Goal: Information Seeking & Learning: Understand process/instructions

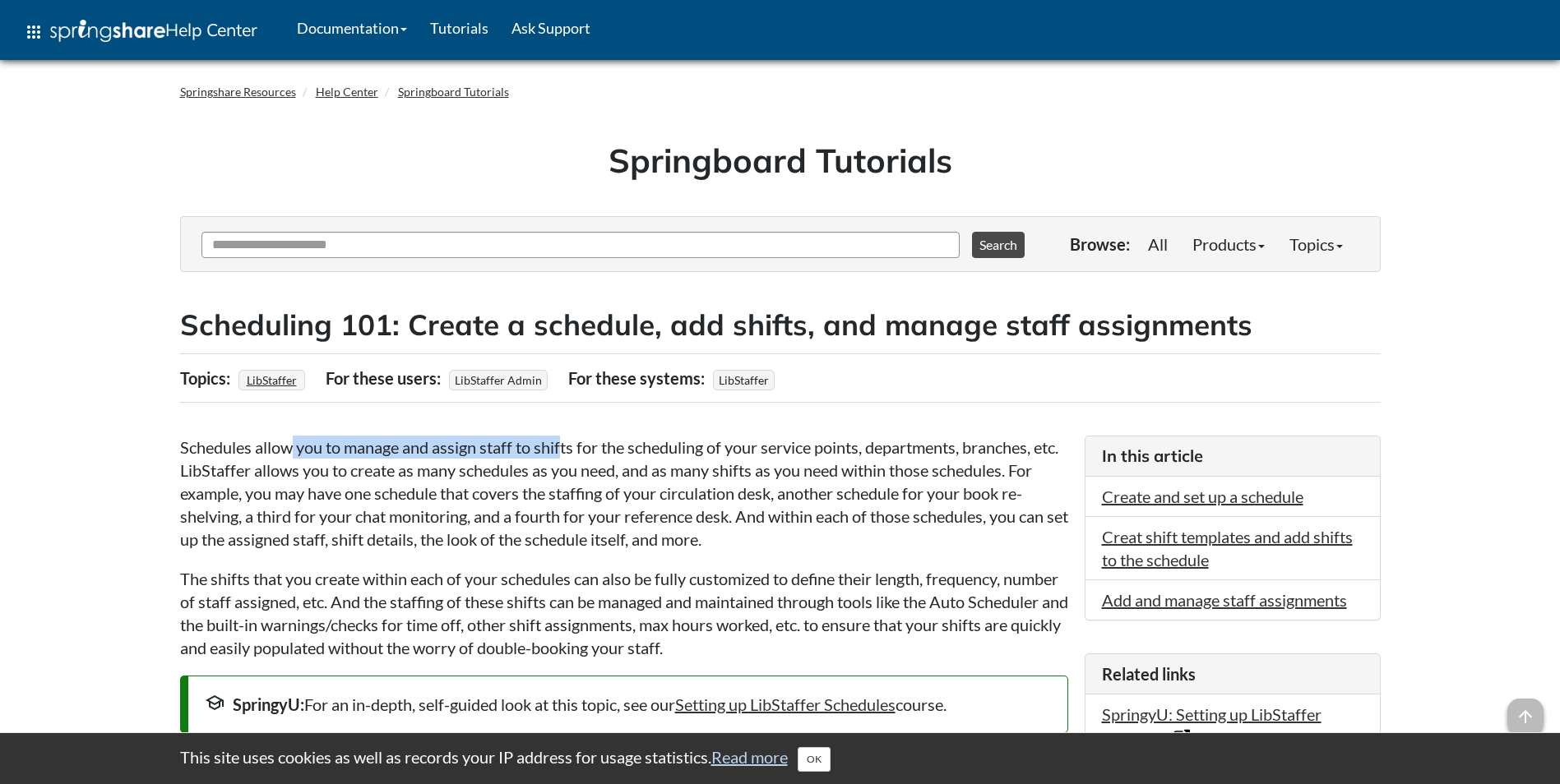
drag, startPoint x: 302, startPoint y: 447, endPoint x: 562, endPoint y: 449, distance: 260.0
click at [562, 449] on p "Schedules allow you to manage and assign staff to shifts for the scheduling of …" at bounding box center [624, 493] width 888 height 115
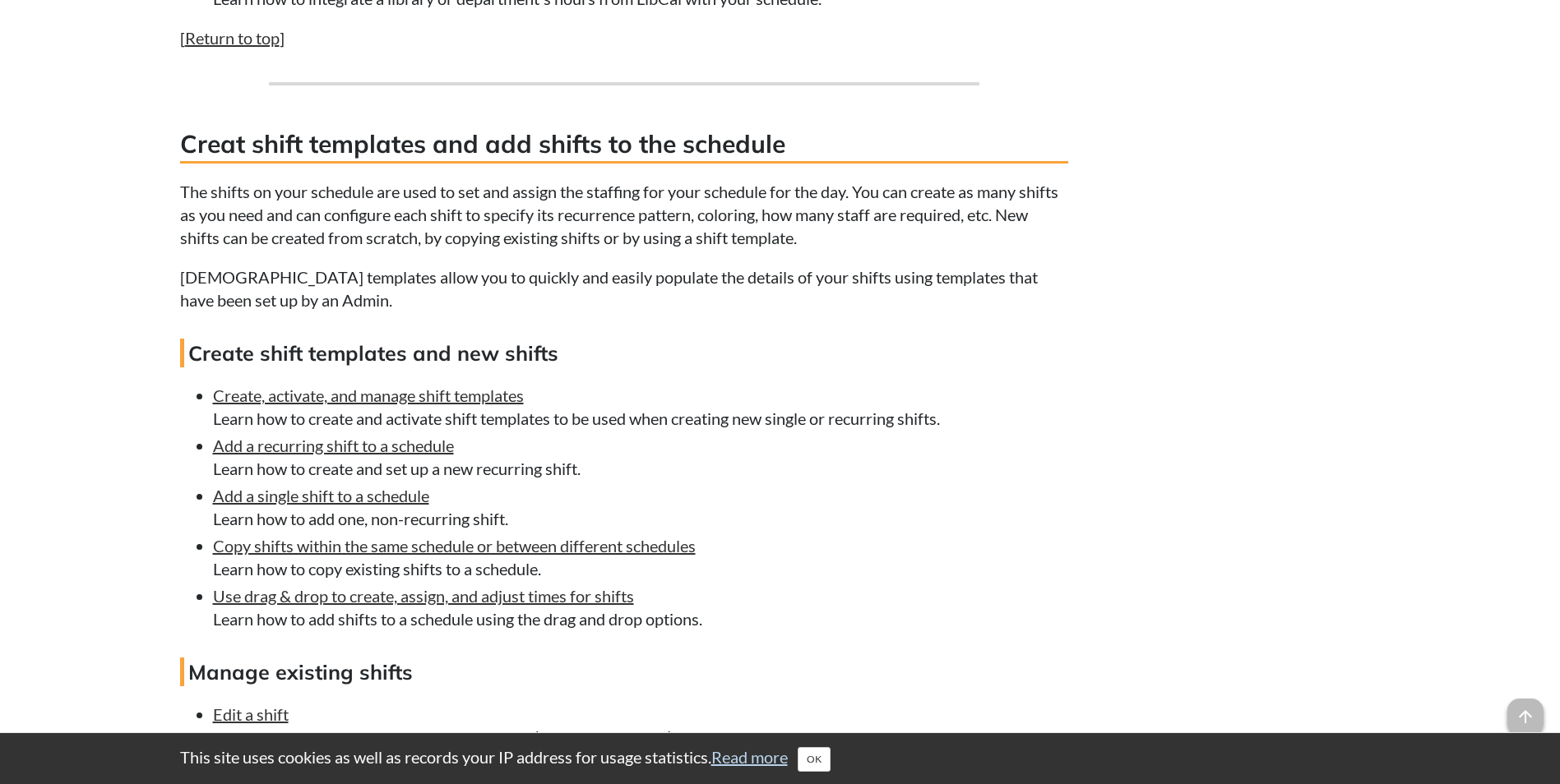
scroll to position [1972, 0]
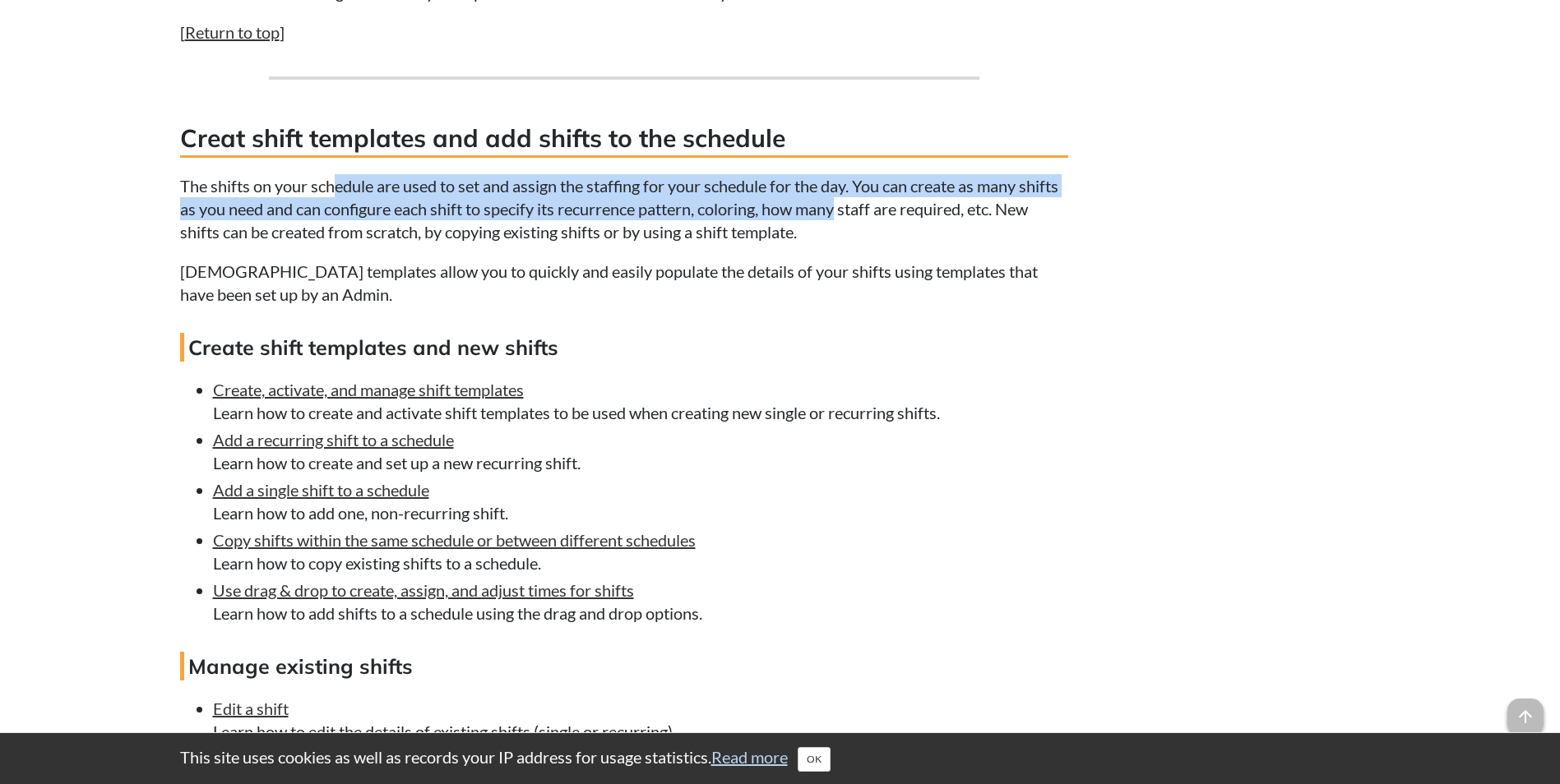
drag, startPoint x: 337, startPoint y: 194, endPoint x: 841, endPoint y: 209, distance: 504.2
click at [841, 209] on p "The shifts on your schedule are used to set and assign the staffing for your sc…" at bounding box center [624, 208] width 888 height 69
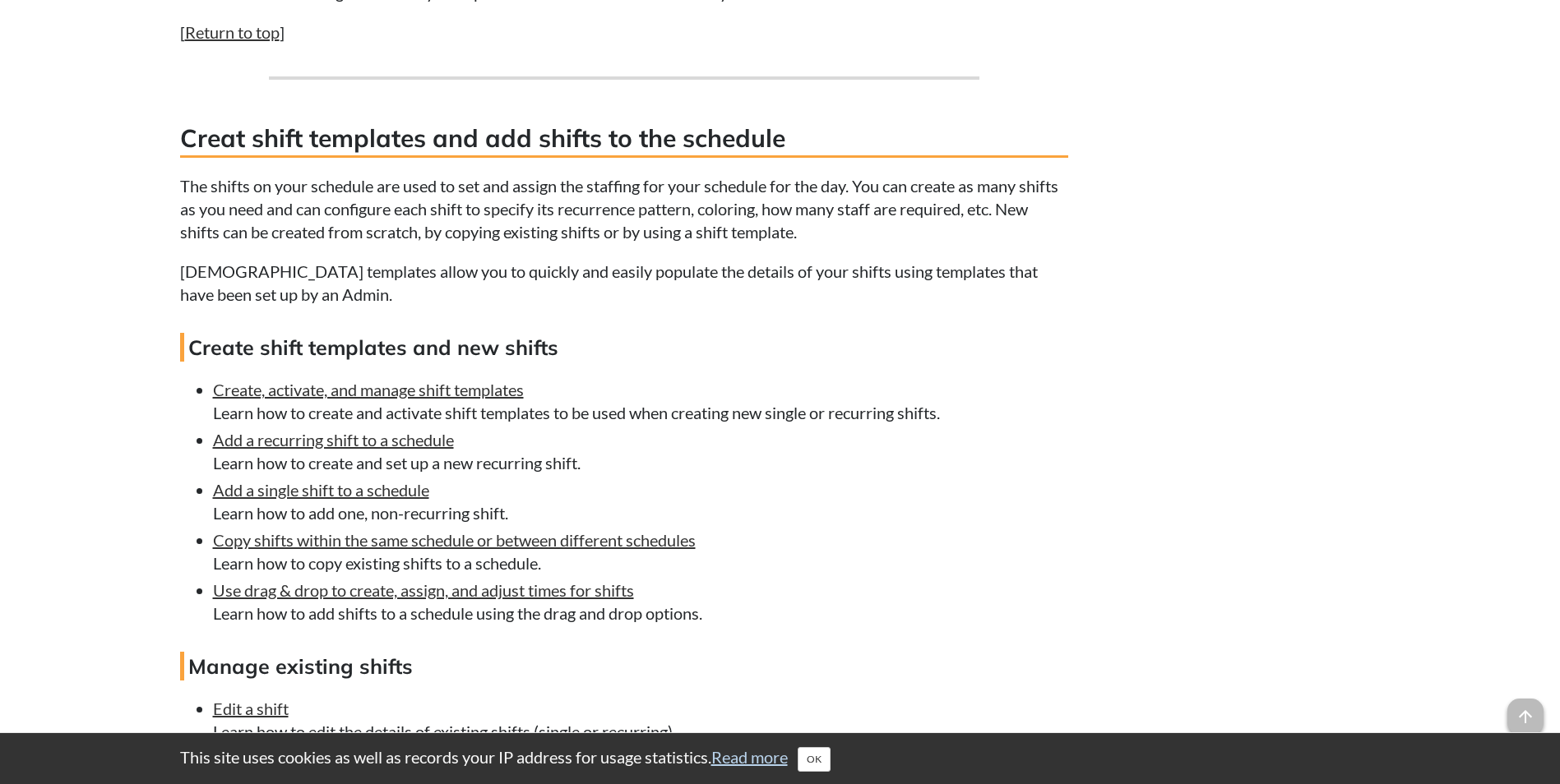
drag, startPoint x: 841, startPoint y: 209, endPoint x: 926, endPoint y: 231, distance: 87.8
click at [926, 231] on p "The shifts on your schedule are used to set and assign the staffing for your sc…" at bounding box center [624, 208] width 888 height 69
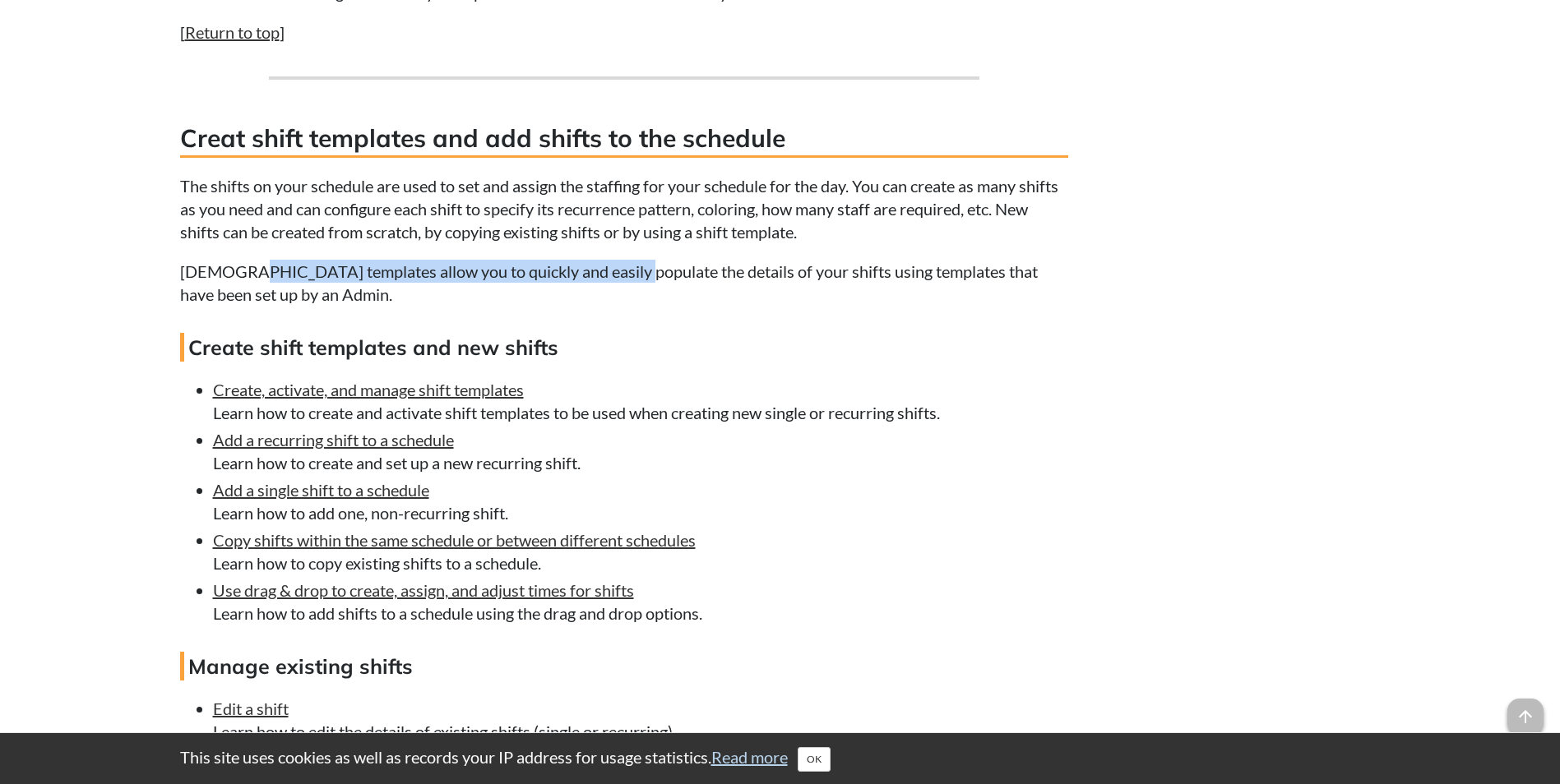
drag, startPoint x: 236, startPoint y: 262, endPoint x: 608, endPoint y: 267, distance: 372.0
click at [608, 267] on p "[DEMOGRAPHIC_DATA] templates allow you to quickly and easily populate the detai…" at bounding box center [624, 282] width 888 height 46
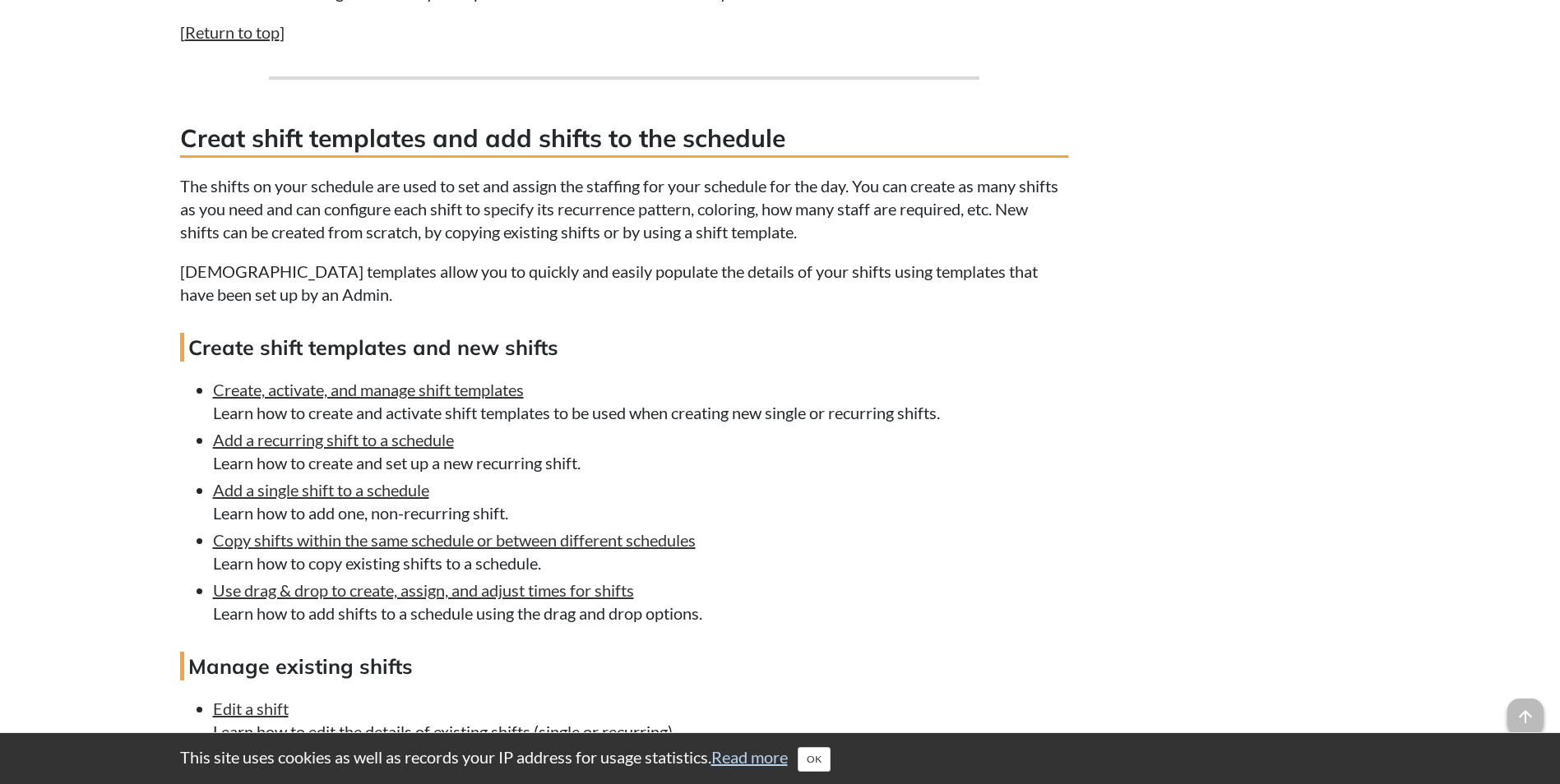
drag, startPoint x: 608, startPoint y: 267, endPoint x: 719, endPoint y: 283, distance: 112.1
click at [719, 283] on p "[DEMOGRAPHIC_DATA] templates allow you to quickly and easily populate the detai…" at bounding box center [624, 282] width 888 height 46
drag, startPoint x: 357, startPoint y: 412, endPoint x: 847, endPoint y: 417, distance: 490.0
click at [847, 417] on li "Create, activate, and manage shift templates Learn how to create and activate s…" at bounding box center [640, 401] width 855 height 46
drag, startPoint x: 847, startPoint y: 417, endPoint x: 915, endPoint y: 408, distance: 68.6
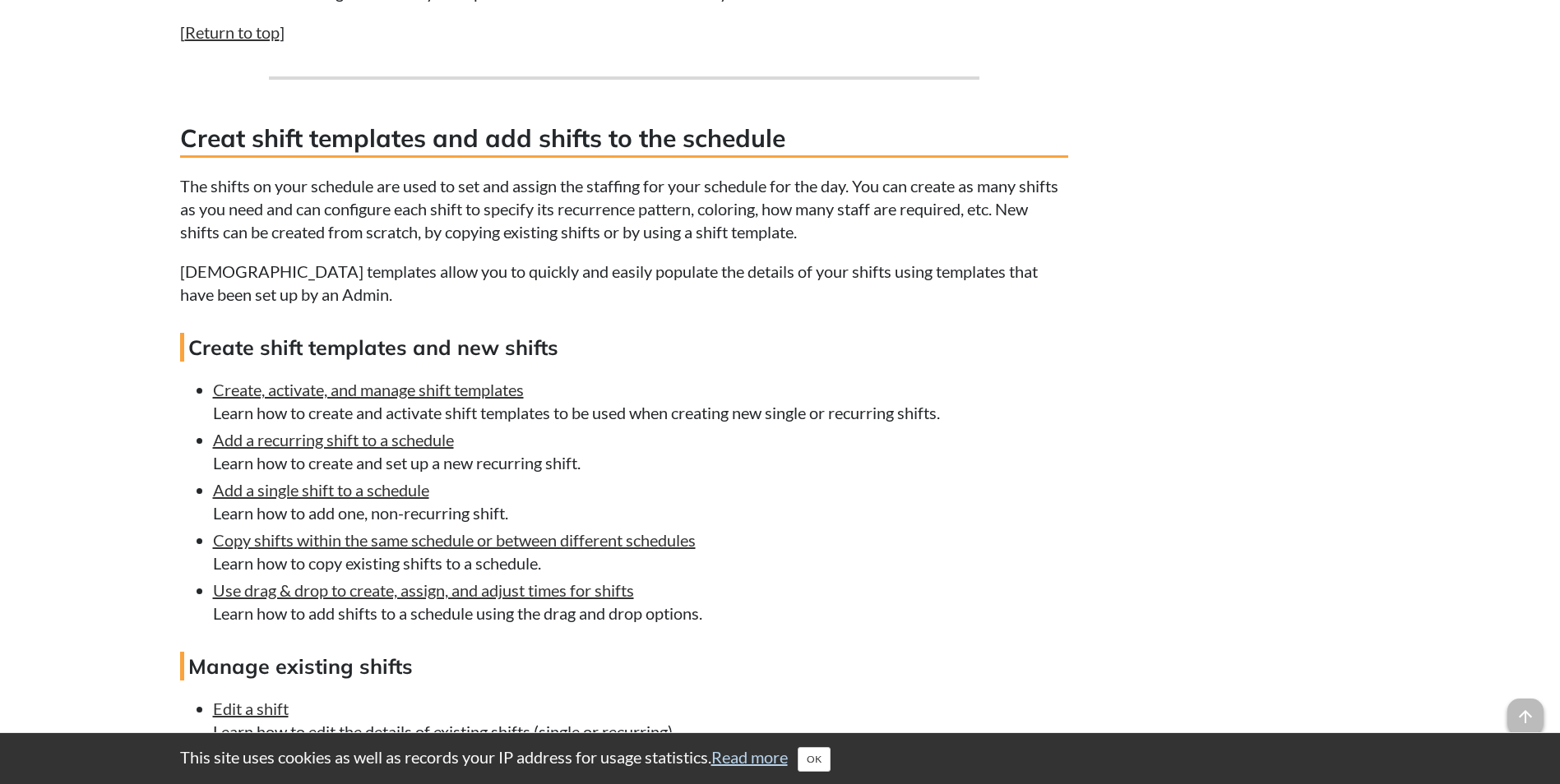
click at [915, 408] on li "Create, activate, and manage shift templates Learn how to create and activate s…" at bounding box center [640, 401] width 855 height 46
drag, startPoint x: 704, startPoint y: 410, endPoint x: 877, endPoint y: 431, distance: 174.3
click at [877, 431] on ul "Create, activate, and manage shift templates Learn how to create and activate s…" at bounding box center [624, 501] width 888 height 246
drag, startPoint x: 877, startPoint y: 431, endPoint x: 797, endPoint y: 418, distance: 81.0
click at [797, 418] on li "Create, activate, and manage shift templates Learn how to create and activate s…" at bounding box center [640, 401] width 855 height 46
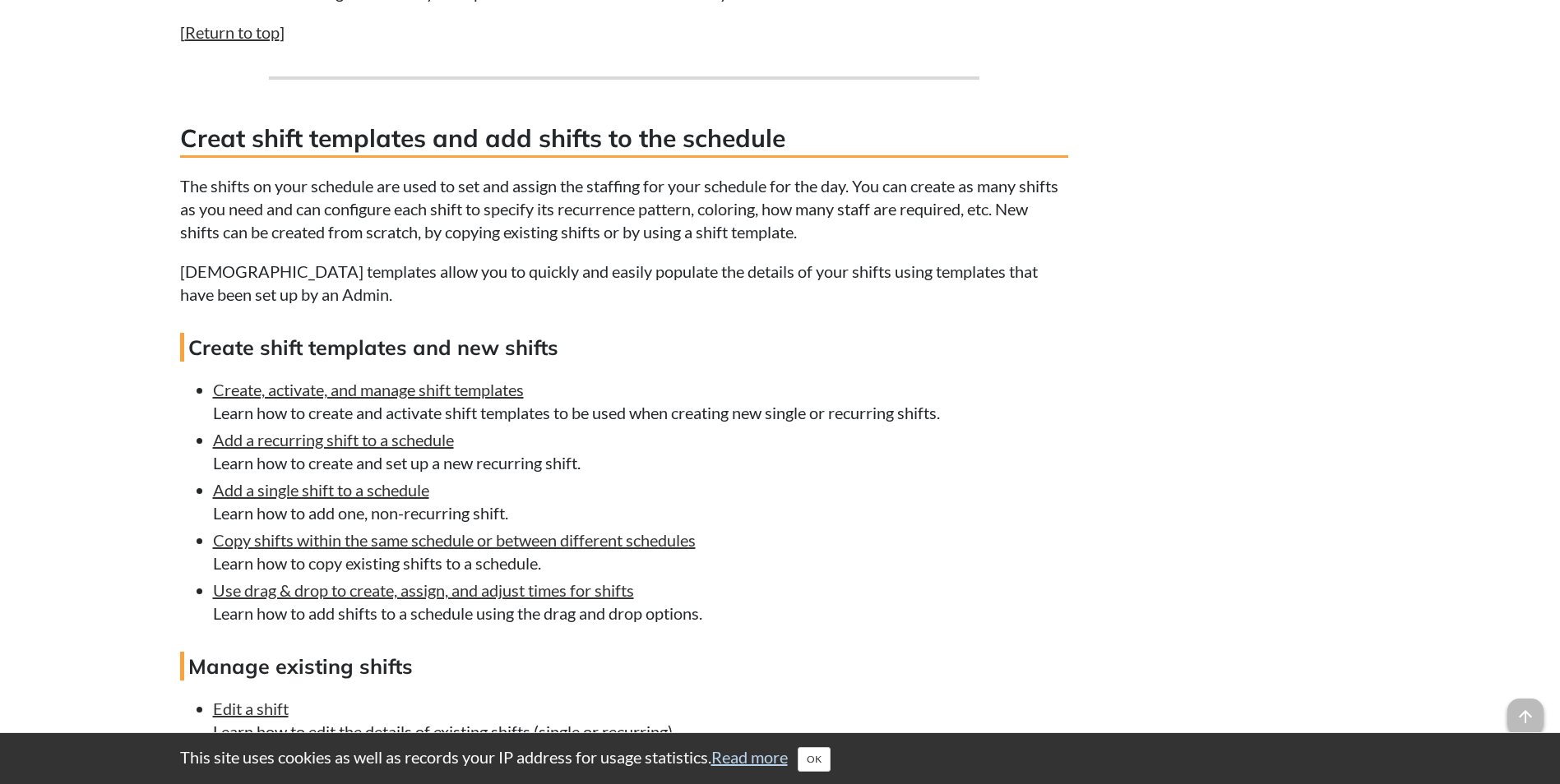
click at [603, 415] on li "Create, activate, and manage shift templates Learn how to create and activate s…" at bounding box center [640, 401] width 855 height 46
drag, startPoint x: 618, startPoint y: 409, endPoint x: 867, endPoint y: 417, distance: 249.1
click at [867, 417] on li "Create, activate, and manage shift templates Learn how to create and activate s…" at bounding box center [640, 401] width 855 height 46
drag, startPoint x: 867, startPoint y: 417, endPoint x: 919, endPoint y: 414, distance: 52.1
click at [919, 414] on li "Create, activate, and manage shift templates Learn how to create and activate s…" at bounding box center [640, 401] width 855 height 46
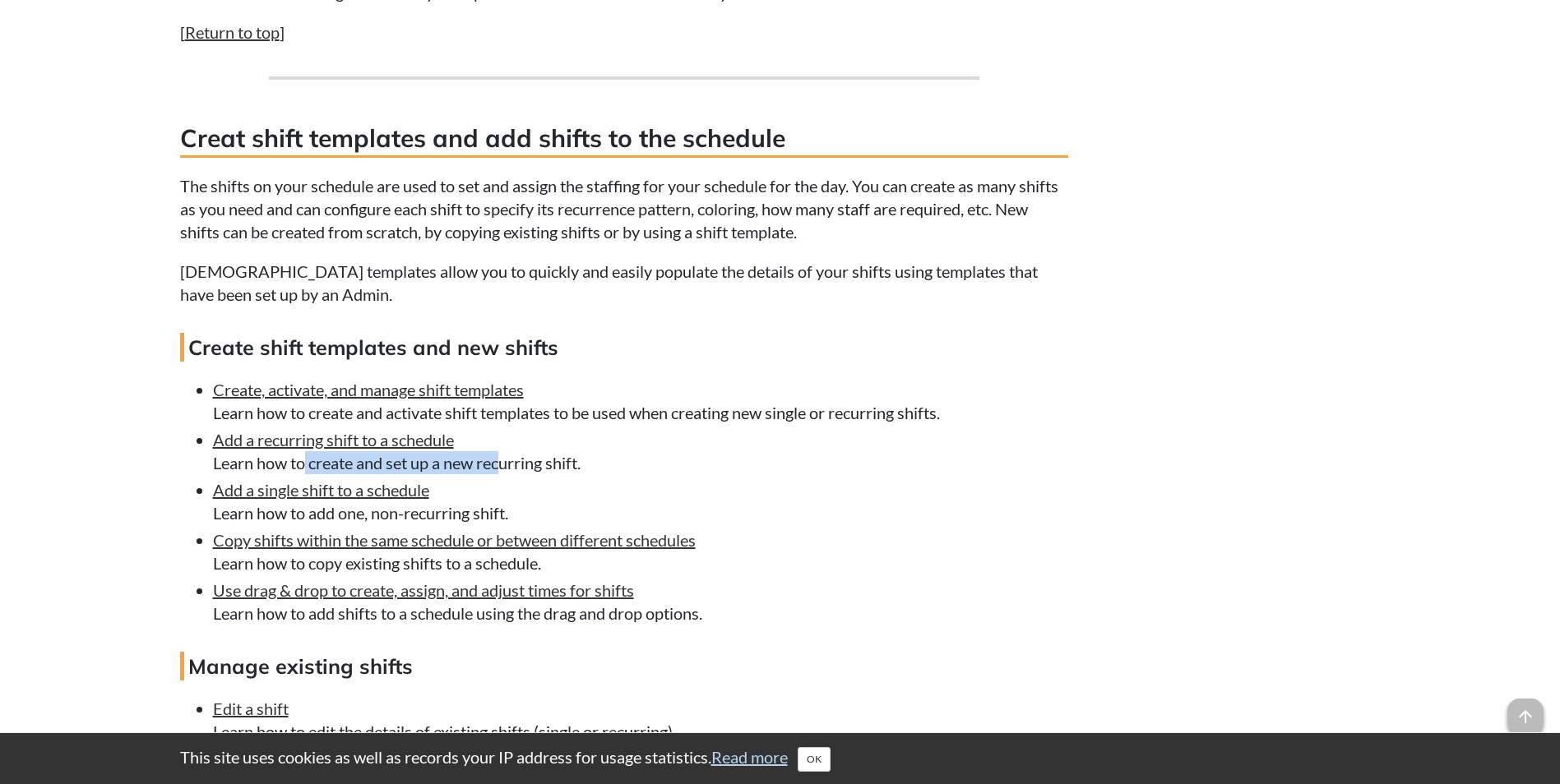
drag, startPoint x: 351, startPoint y: 463, endPoint x: 485, endPoint y: 467, distance: 134.1
click at [485, 467] on li "Add a recurring shift to a schedule Learn how to create and set up a new recurr…" at bounding box center [640, 450] width 855 height 46
click at [325, 504] on li "Add a single shift to a schedule Learn how to add one, non-recurring shift." at bounding box center [640, 501] width 855 height 46
drag, startPoint x: 283, startPoint y: 510, endPoint x: 395, endPoint y: 515, distance: 112.1
click at [395, 515] on li "Add a single shift to a schedule Learn how to add one, non-recurring shift." at bounding box center [640, 501] width 855 height 46
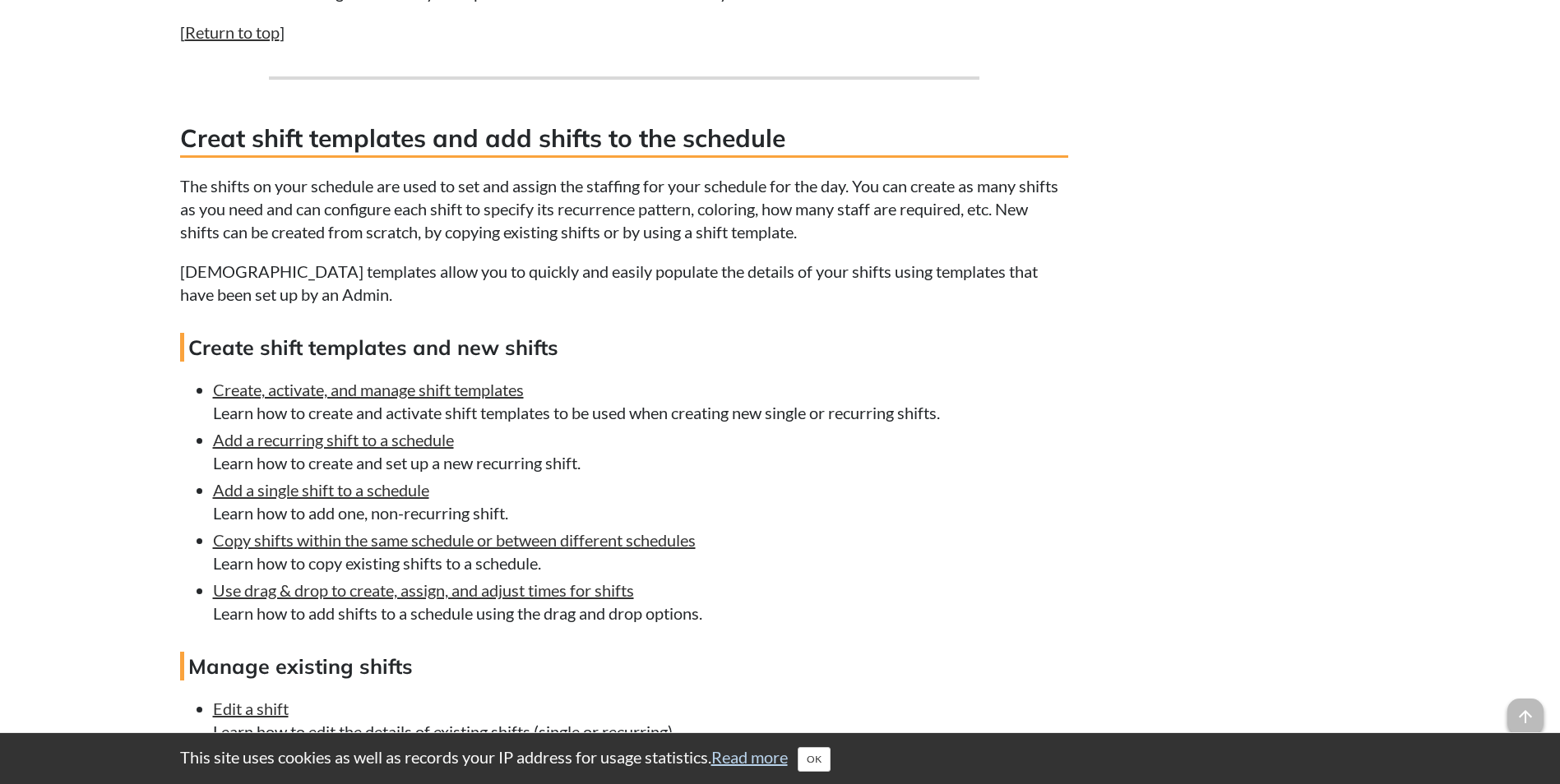
drag, startPoint x: 395, startPoint y: 515, endPoint x: 435, endPoint y: 513, distance: 40.0
click at [435, 513] on li "Add a single shift to a schedule Learn how to add one, non-recurring shift." at bounding box center [640, 501] width 855 height 46
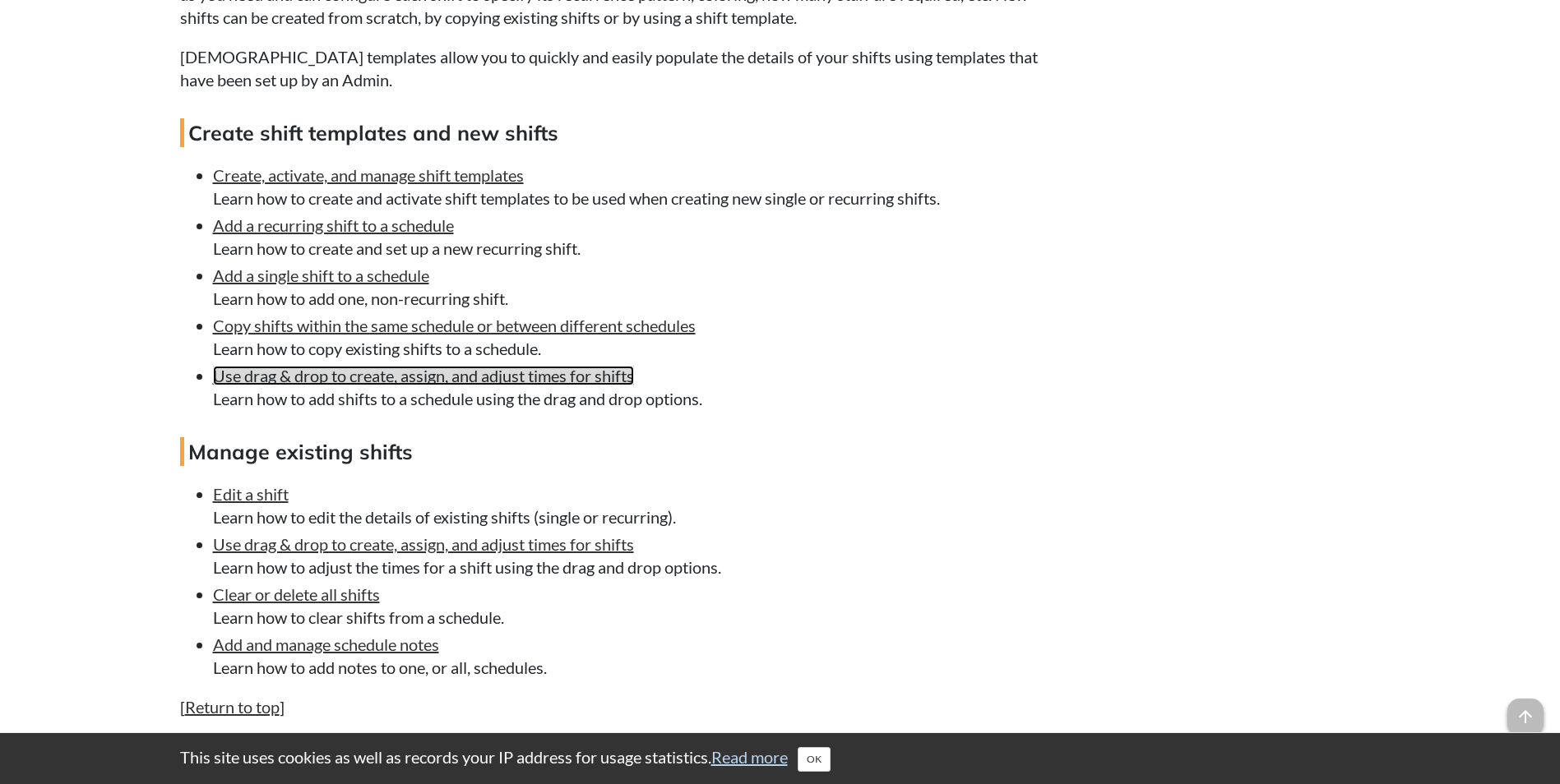
scroll to position [2219, 0]
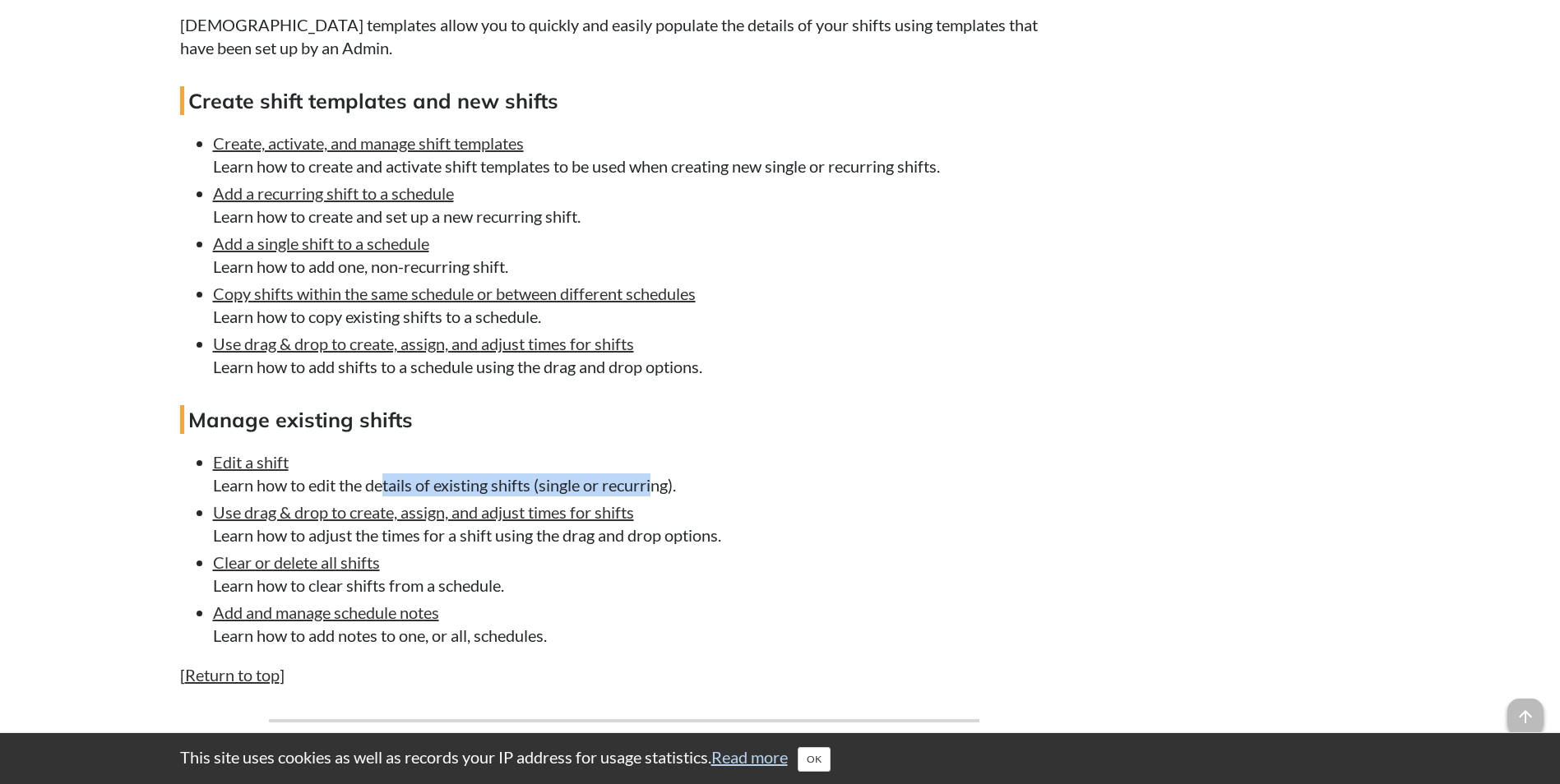
drag, startPoint x: 419, startPoint y: 484, endPoint x: 648, endPoint y: 490, distance: 229.1
click at [648, 490] on li "Edit a shift Learn how to edit the details of existing shifts (single or recurr…" at bounding box center [640, 473] width 855 height 46
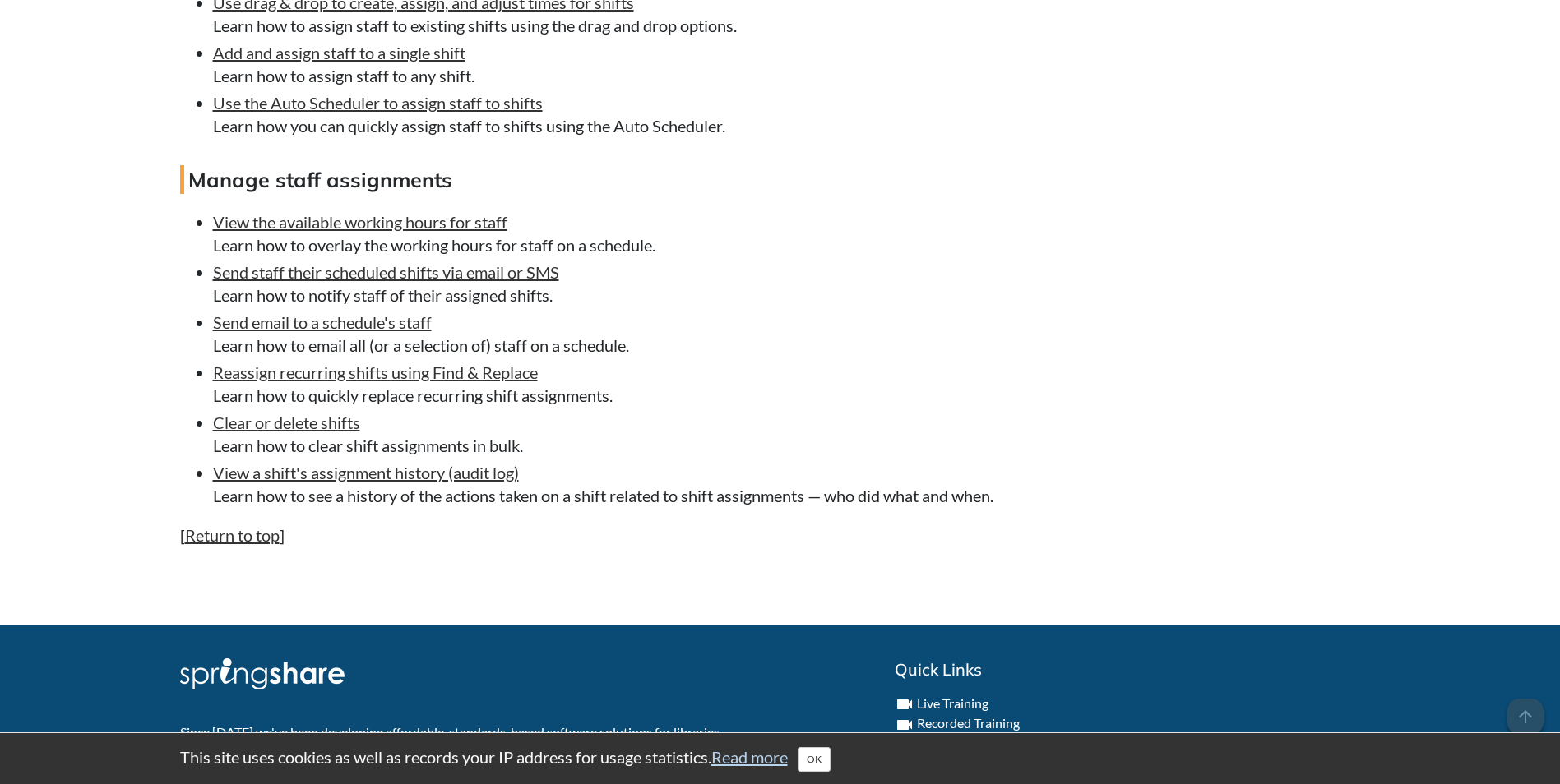
scroll to position [3319, 0]
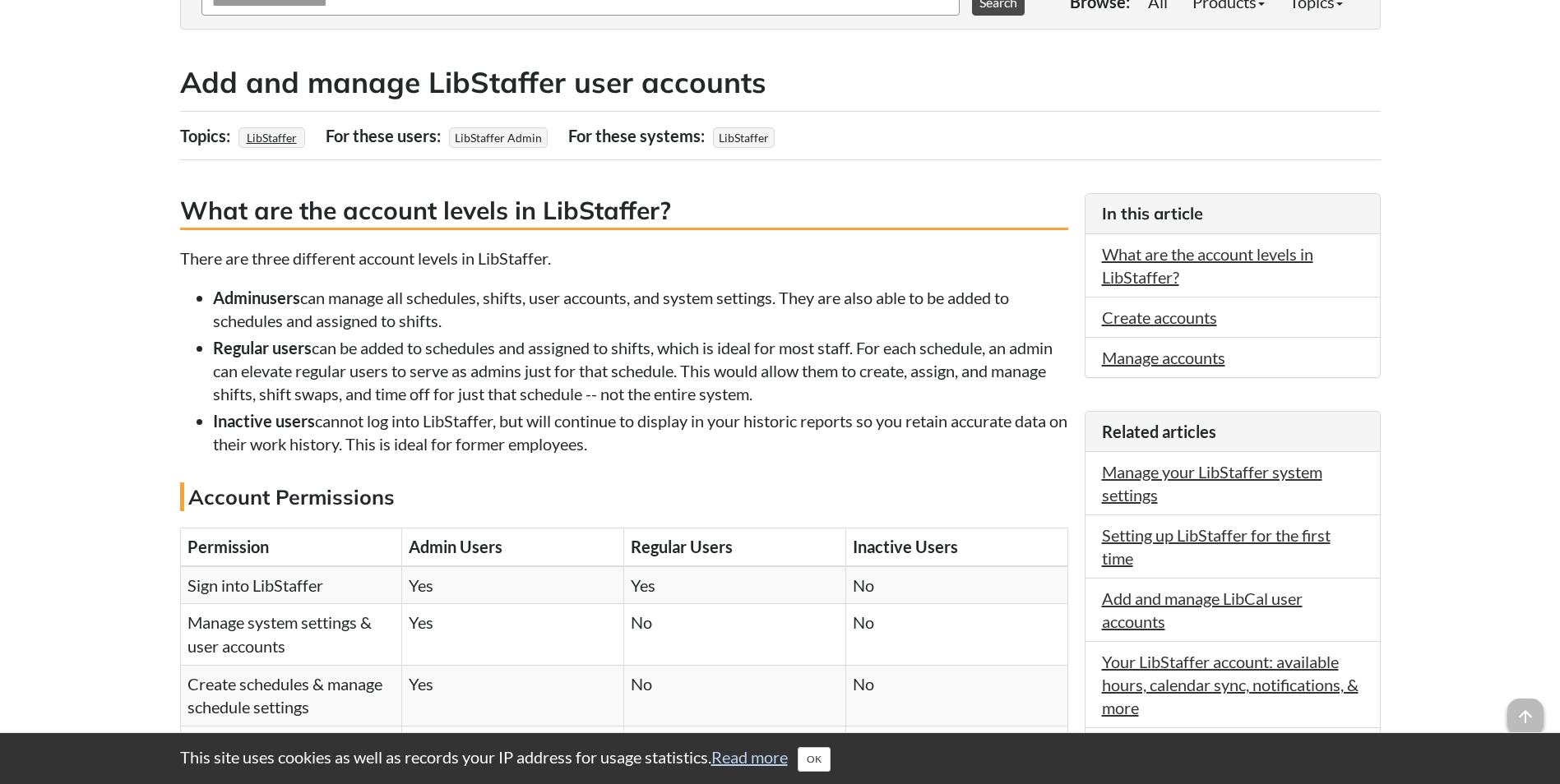
scroll to position [575, 0]
